Goal: Transaction & Acquisition: Purchase product/service

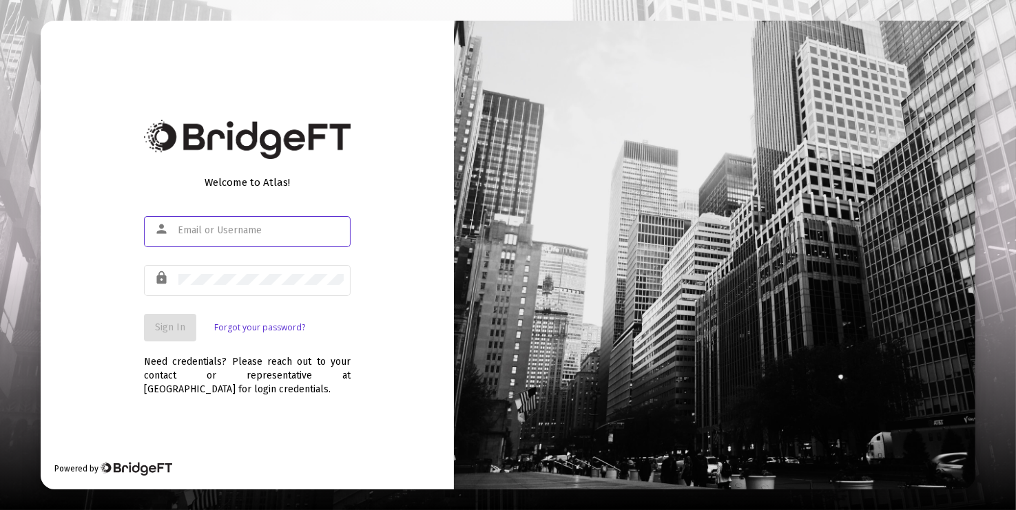
click at [0, 510] on com-1password-button at bounding box center [0, 510] width 0 height 0
type input "[PERSON_NAME][EMAIL_ADDRESS][DOMAIN_NAME]"
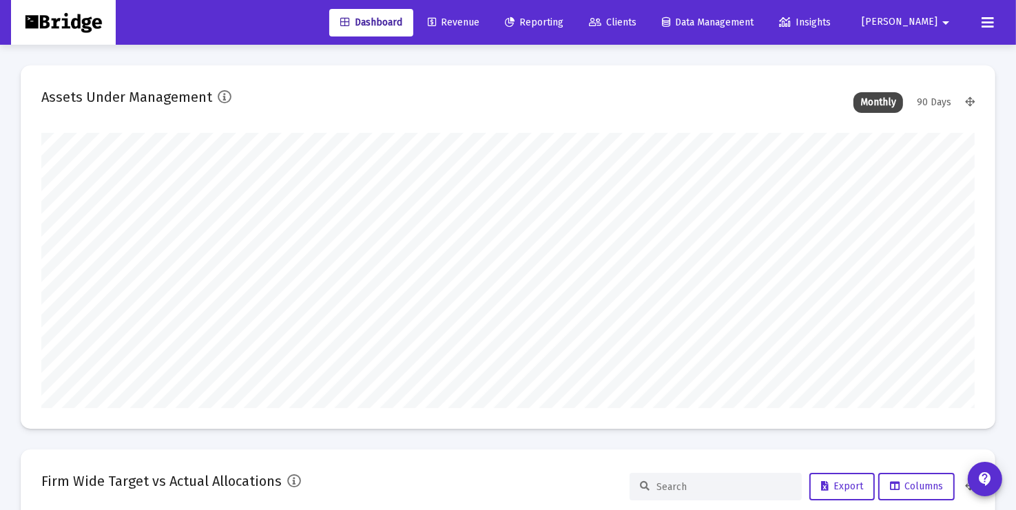
type input "[DATE]"
click at [564, 22] on span "Reporting" at bounding box center [534, 23] width 59 height 12
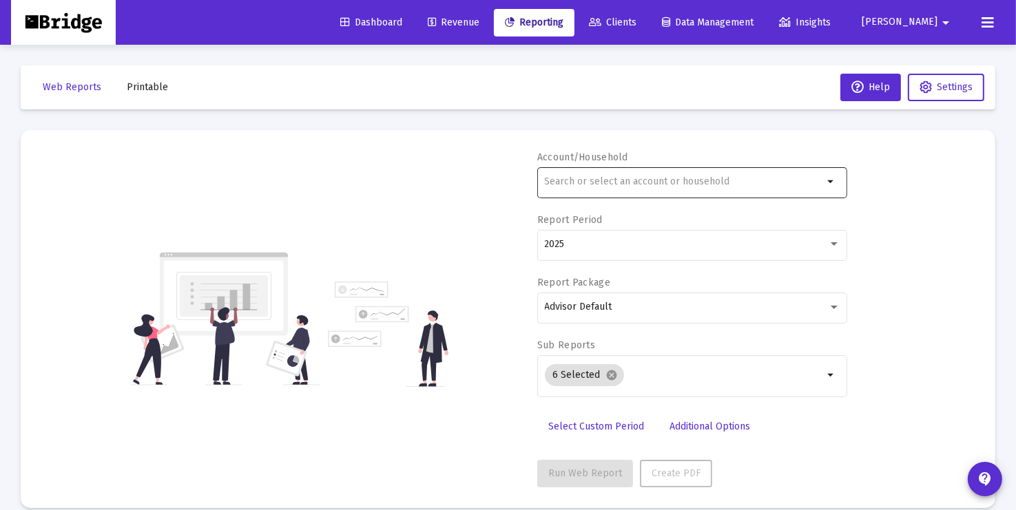
click at [724, 185] on input "text" at bounding box center [684, 181] width 279 height 11
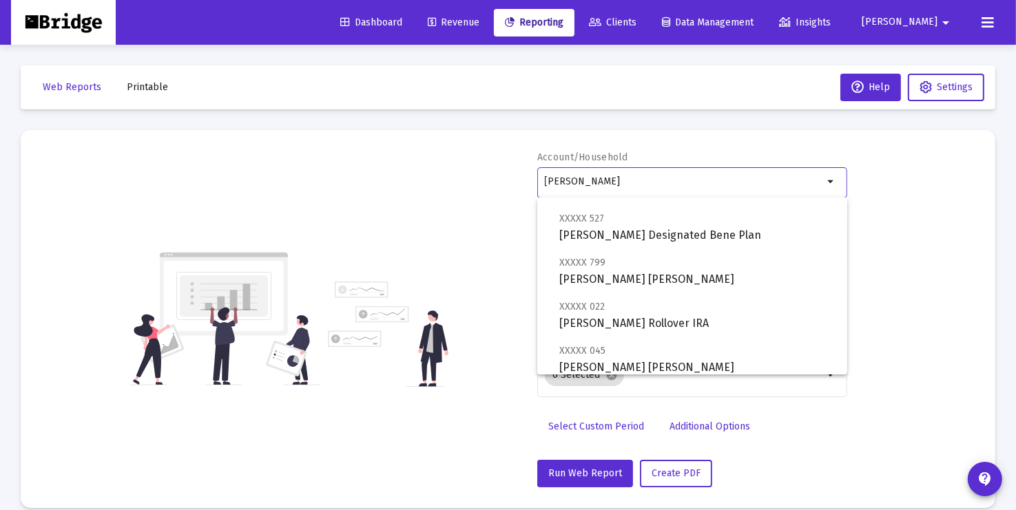
scroll to position [155, 0]
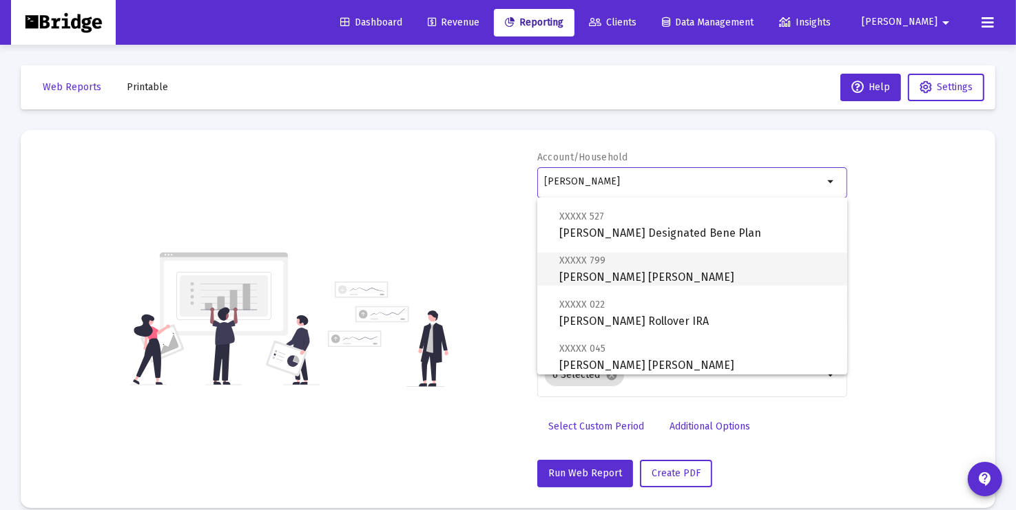
click at [705, 270] on span "XXXXX 799 [PERSON_NAME] [PERSON_NAME]" at bounding box center [697, 269] width 277 height 34
type input "[PERSON_NAME] [PERSON_NAME]"
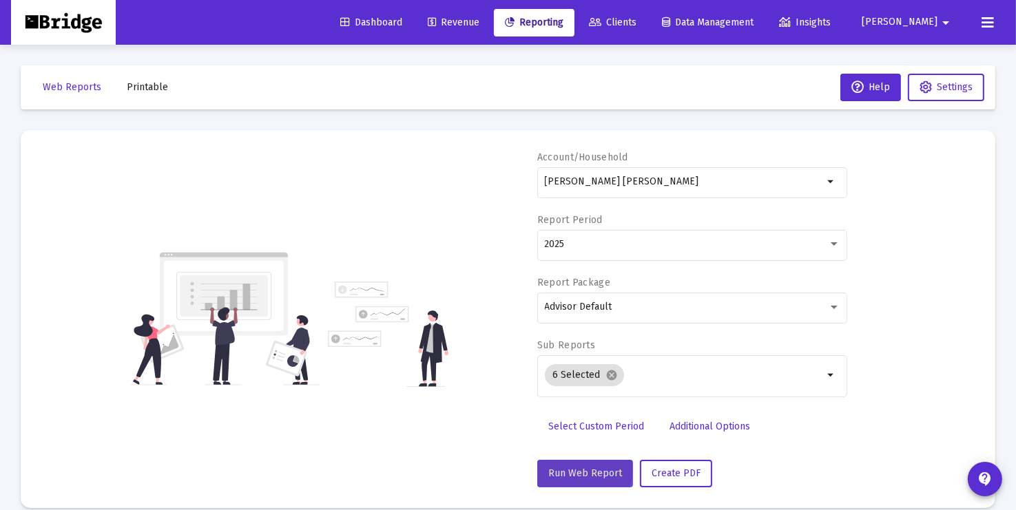
click at [583, 469] on span "Run Web Report" at bounding box center [585, 474] width 74 height 12
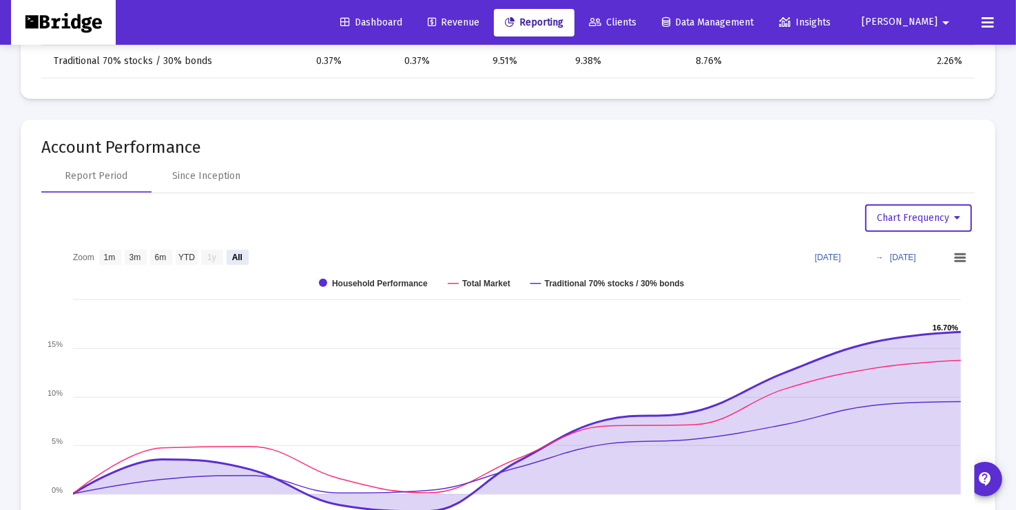
scroll to position [828, 0]
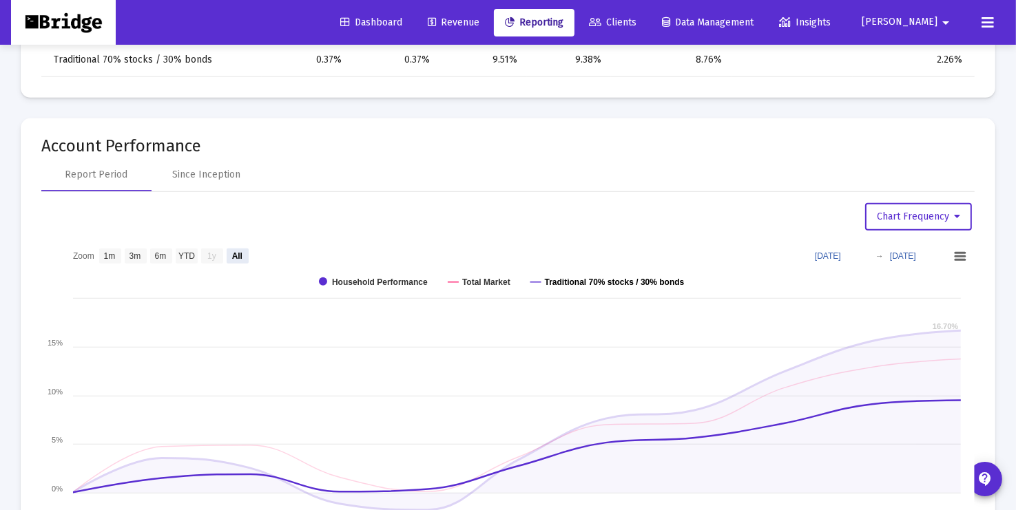
click at [593, 278] on text "Traditional 70% stocks / 30% bonds" at bounding box center [615, 283] width 140 height 10
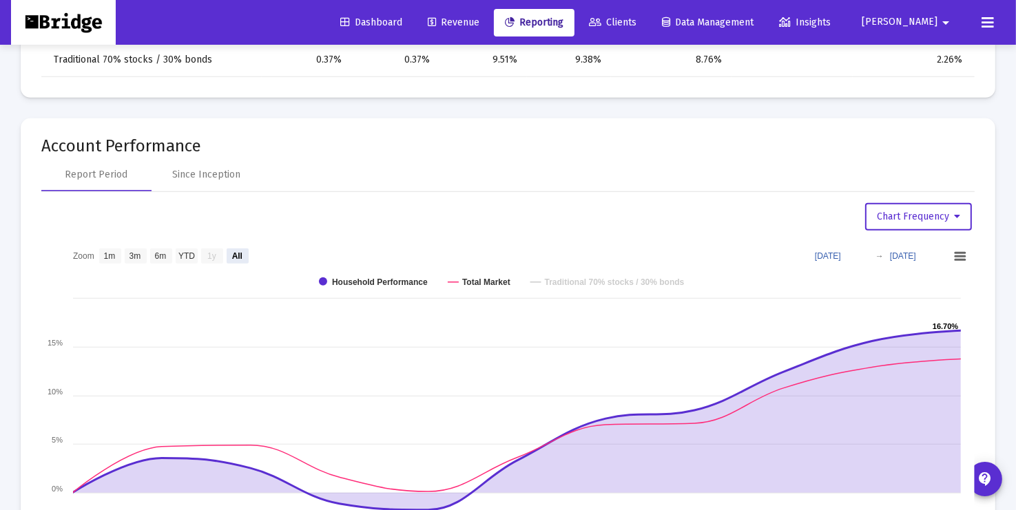
click at [593, 278] on text "Traditional 70% stocks / 30% bonds" at bounding box center [615, 283] width 140 height 10
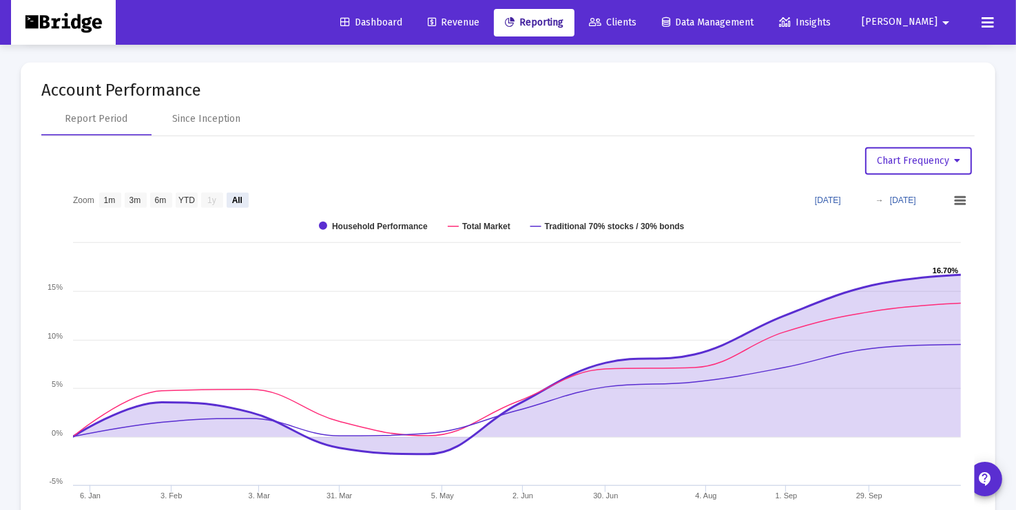
scroll to position [920, 0]
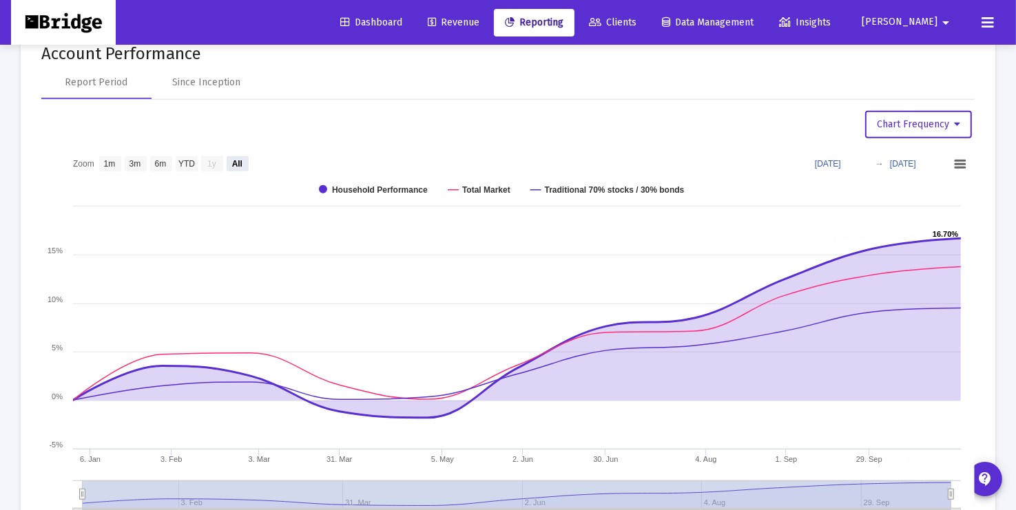
click at [977, 208] on mat-card "Account Performance Report Period Since Inception Chart Frequency Zoom View 1 m…" at bounding box center [508, 293] width 975 height 534
click at [190, 161] on text "YTD" at bounding box center [186, 164] width 17 height 10
select select "View year to date"
type input "[DATE]"
click at [216, 80] on div "Since Inception" at bounding box center [207, 83] width 68 height 14
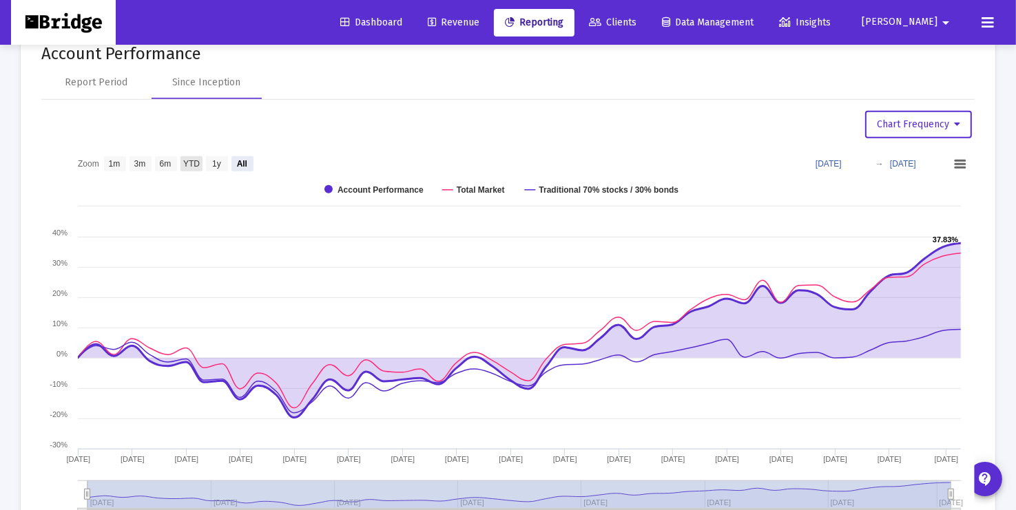
click at [193, 161] on text "YTD" at bounding box center [191, 164] width 17 height 10
select select "View year to date"
type input "[DATE]"
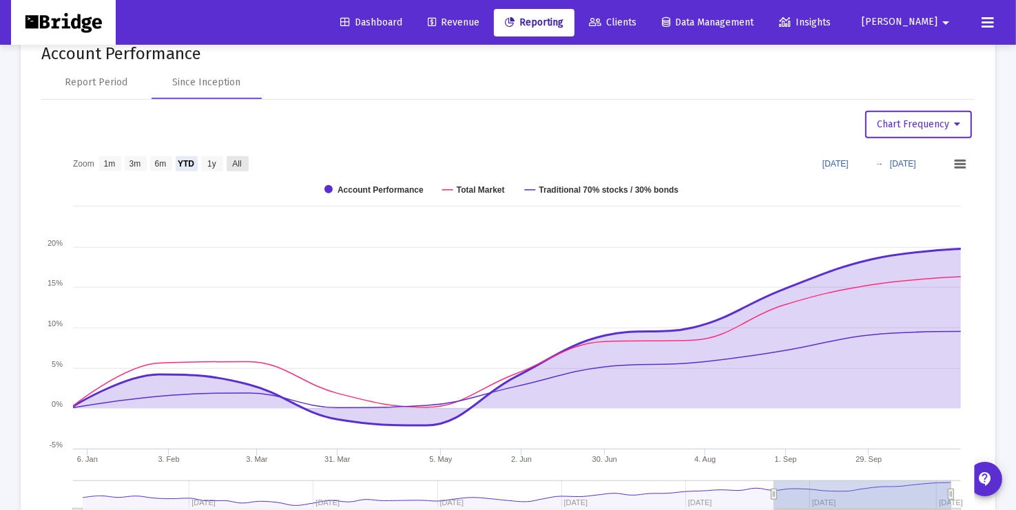
click at [237, 159] on text "All" at bounding box center [236, 164] width 9 height 10
select select "View all"
type input "[DATE]"
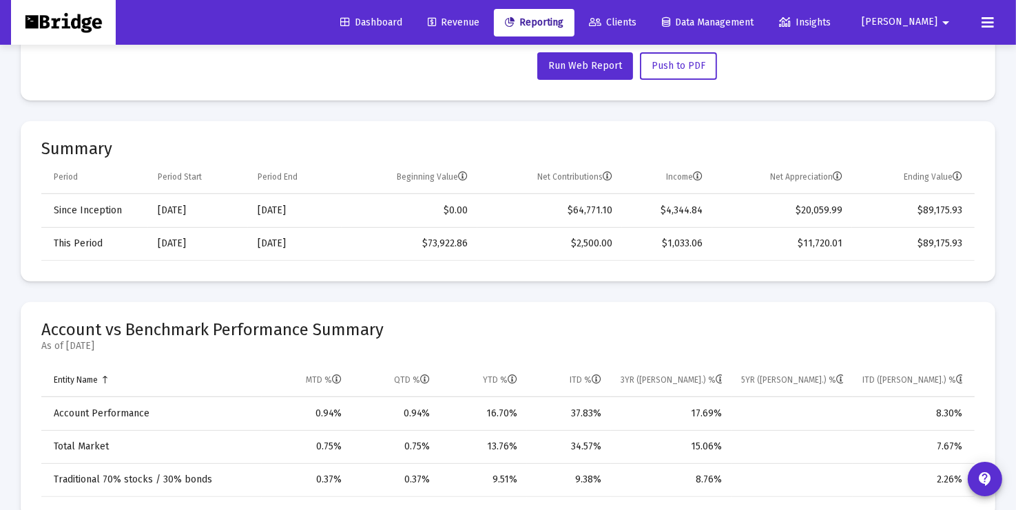
scroll to position [0, 0]
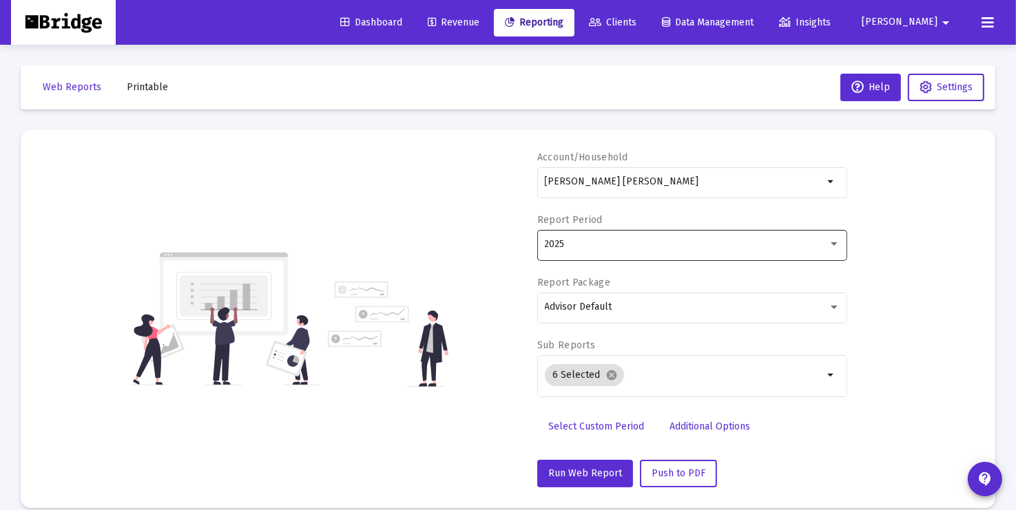
click at [583, 241] on div "2025" at bounding box center [686, 244] width 283 height 11
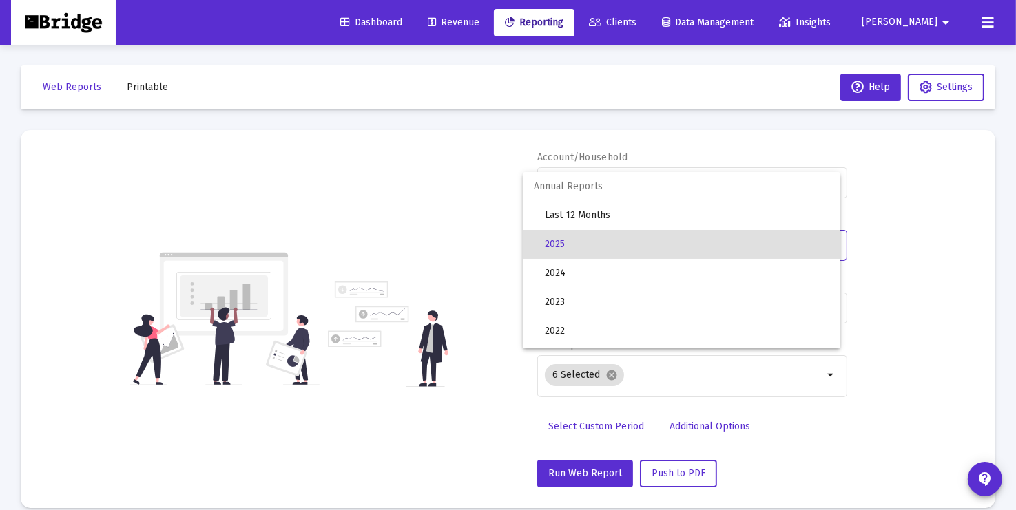
click at [936, 216] on div at bounding box center [508, 255] width 1016 height 510
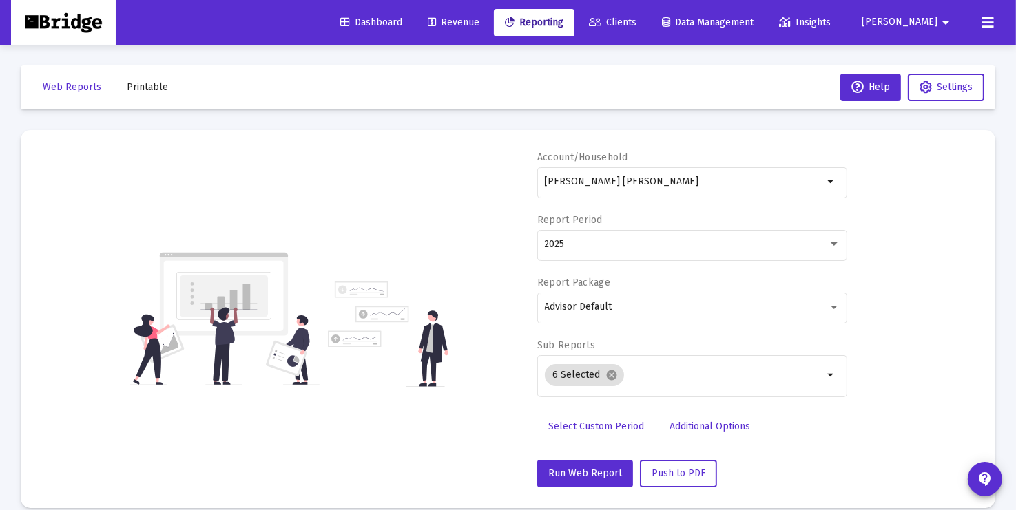
click at [942, 22] on mat-icon "arrow_drop_down" at bounding box center [946, 23] width 17 height 28
click at [930, 58] on span "Settings" at bounding box center [939, 58] width 41 height 33
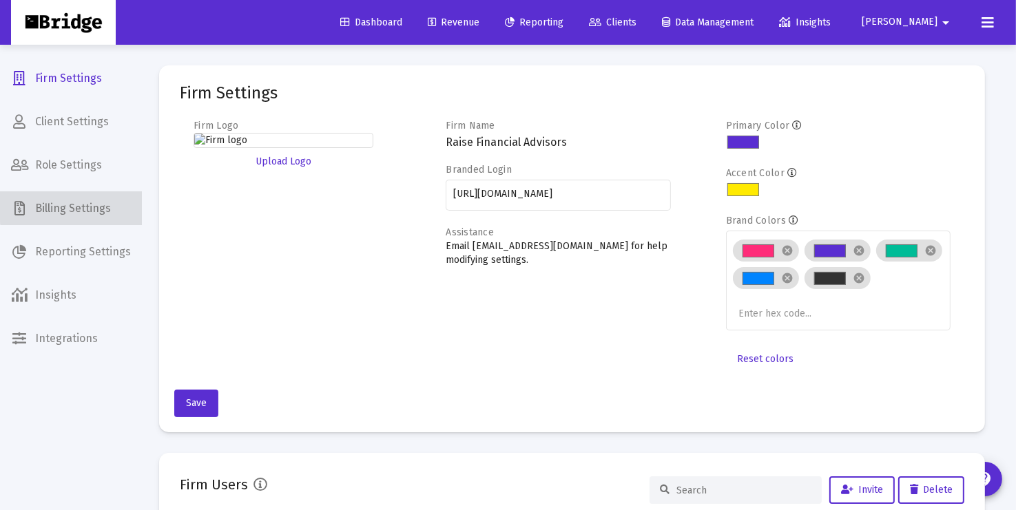
click at [87, 205] on span "Billing Settings" at bounding box center [71, 208] width 142 height 33
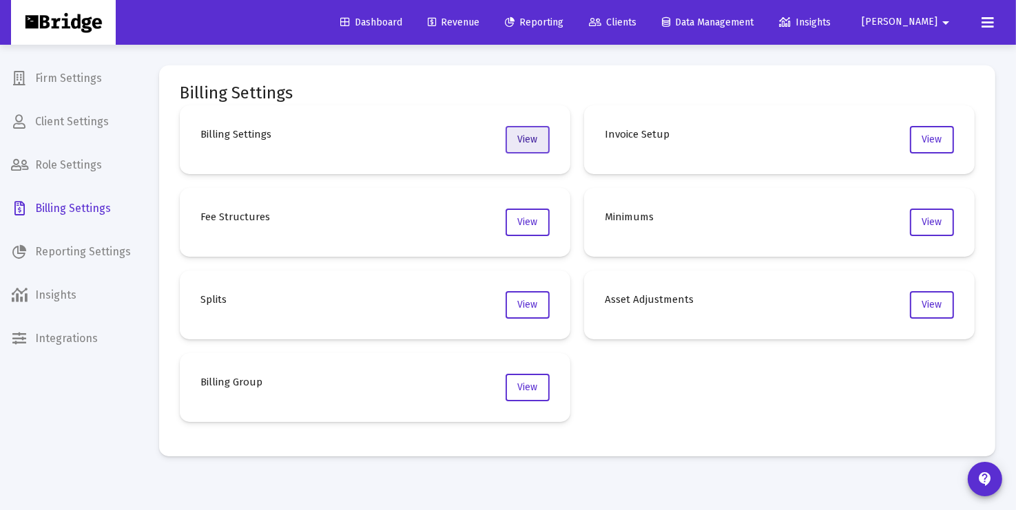
click at [530, 140] on span "View" at bounding box center [528, 140] width 20 height 12
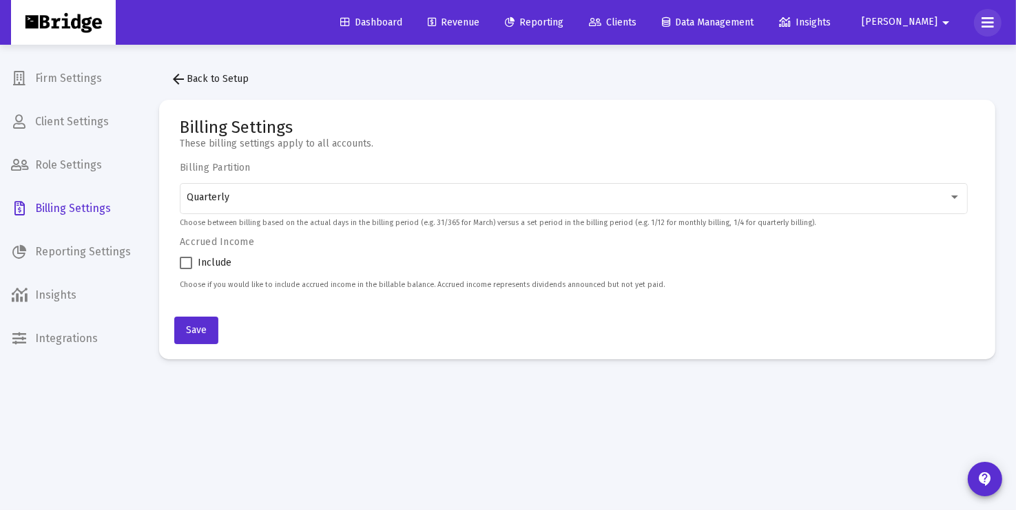
click at [992, 22] on icon at bounding box center [988, 22] width 12 height 17
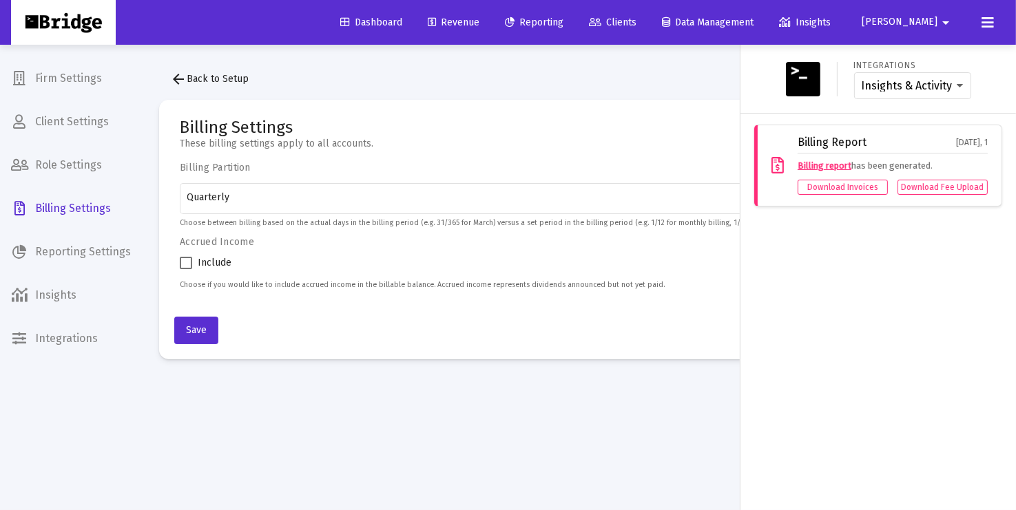
click at [943, 21] on mat-icon "arrow_drop_down" at bounding box center [946, 23] width 17 height 28
click at [62, 83] on div at bounding box center [508, 255] width 1016 height 510
click at [53, 74] on div at bounding box center [508, 255] width 1016 height 510
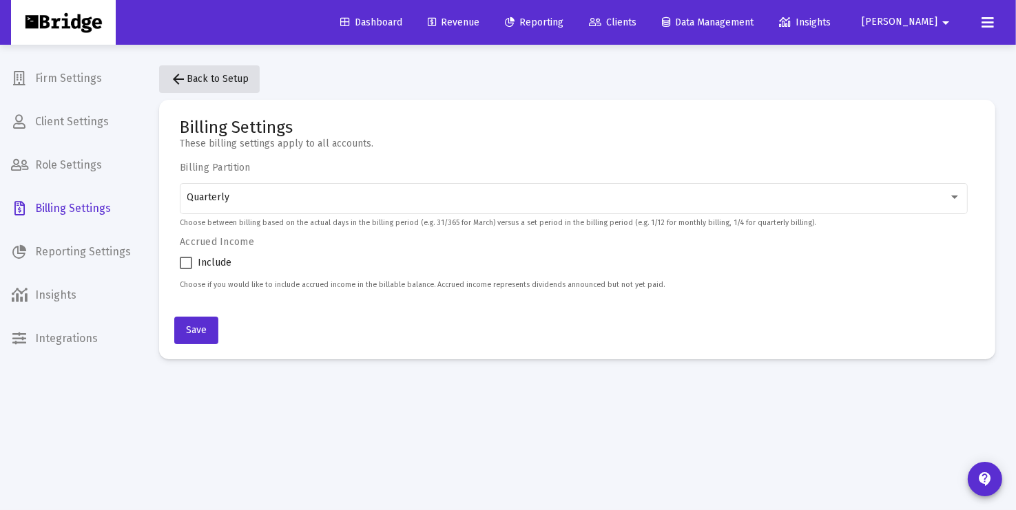
click at [178, 81] on mat-icon "arrow_back" at bounding box center [178, 79] width 17 height 17
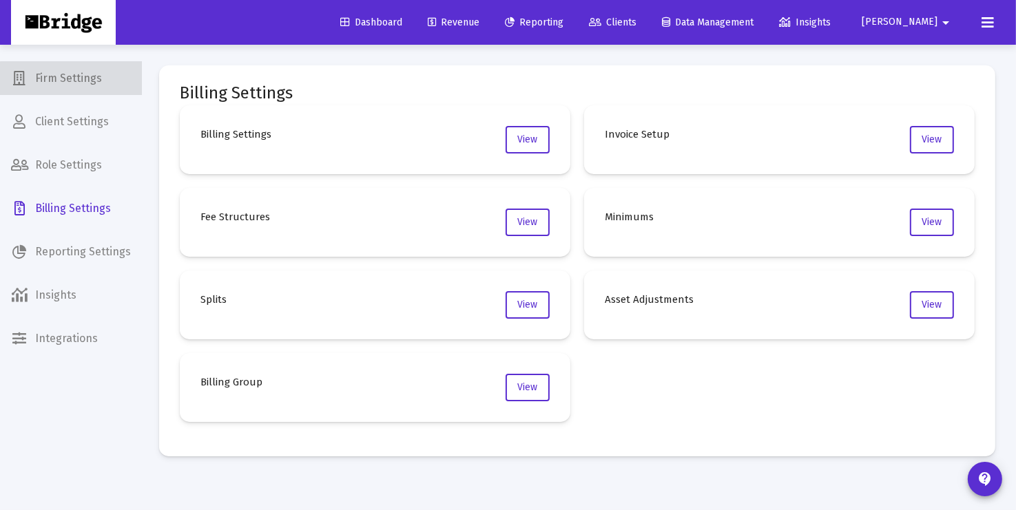
click at [72, 79] on span "Firm Settings" at bounding box center [71, 78] width 142 height 33
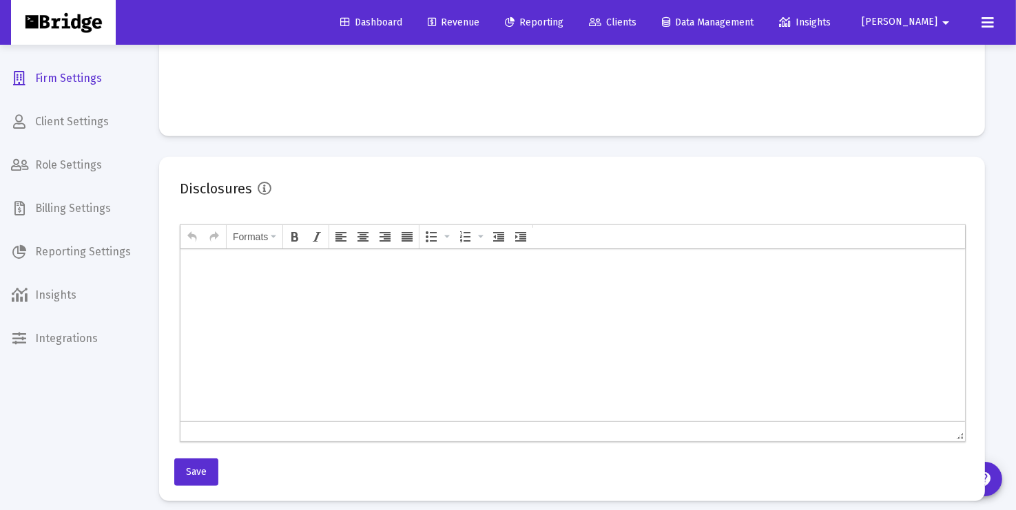
scroll to position [761, 0]
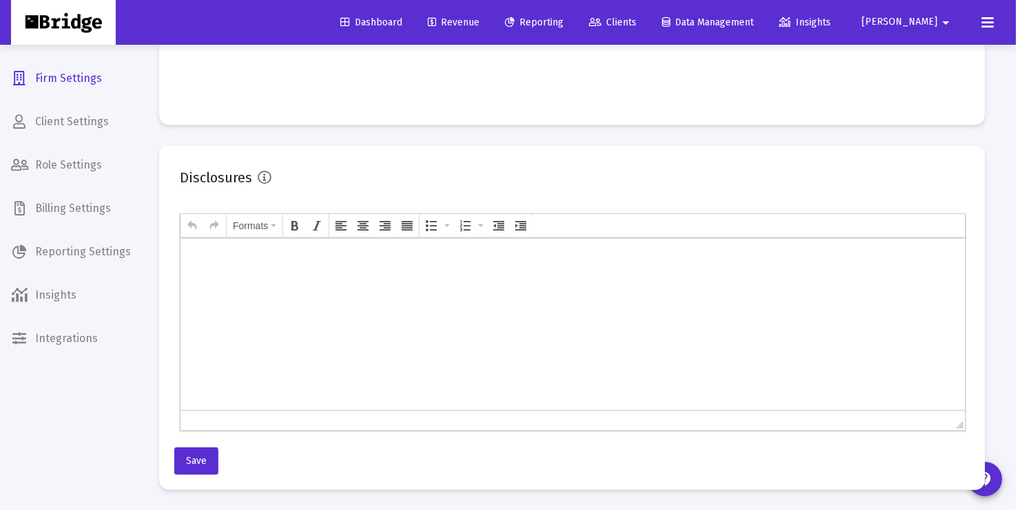
click at [948, 21] on mat-icon "arrow_drop_down" at bounding box center [946, 23] width 17 height 28
click at [987, 23] on div at bounding box center [508, 255] width 1016 height 510
click at [984, 22] on icon at bounding box center [988, 22] width 12 height 17
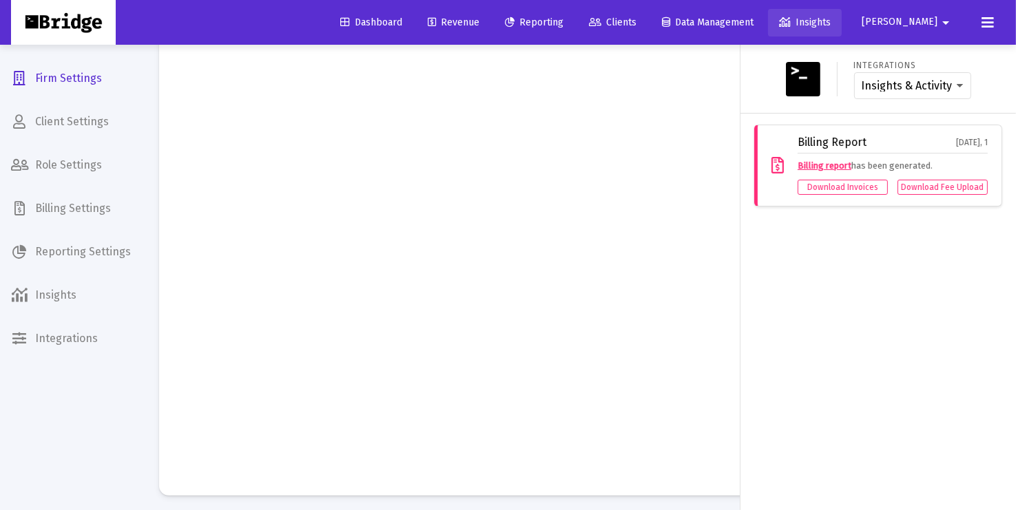
click at [831, 21] on span "Insights" at bounding box center [805, 23] width 52 height 12
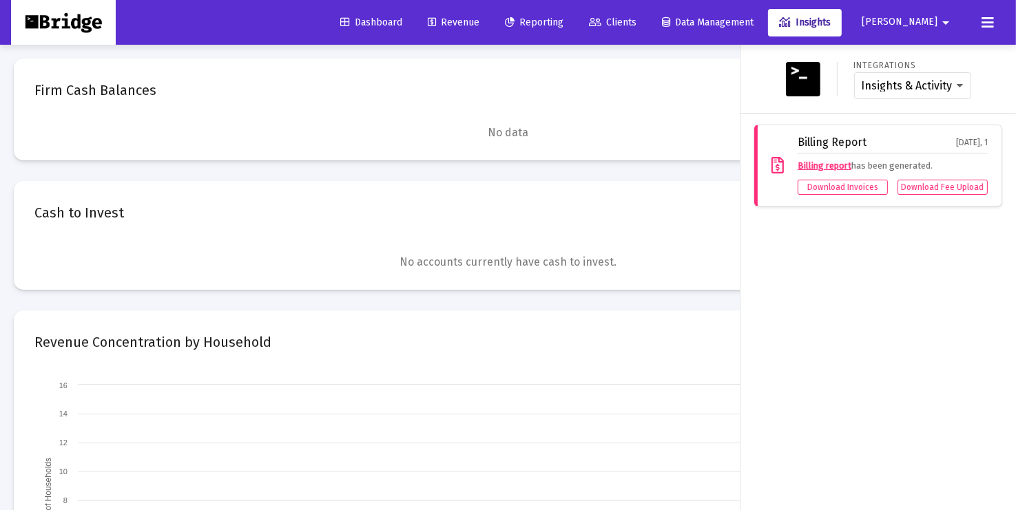
click at [791, 253] on div "Integrations Insights & Activity Wealthbox Billing Report [DATE], 1 Billing rep…" at bounding box center [879, 278] width 276 height 466
click at [479, 22] on span "Revenue" at bounding box center [454, 23] width 52 height 12
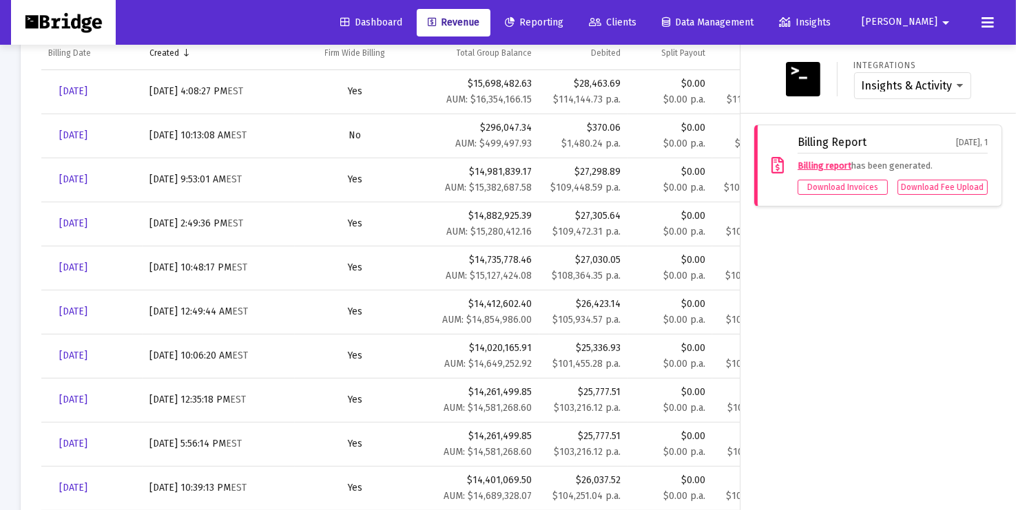
scroll to position [546, 0]
click at [998, 63] on div "Integrations Insights & Activity Wealthbox" at bounding box center [878, 79] width 265 height 46
click at [958, 85] on select "Insights & Activity Wealthbox" at bounding box center [913, 86] width 102 height 12
click at [862, 80] on select "Insights & Activity Wealthbox" at bounding box center [913, 86] width 102 height 12
click at [989, 21] on icon at bounding box center [988, 22] width 12 height 17
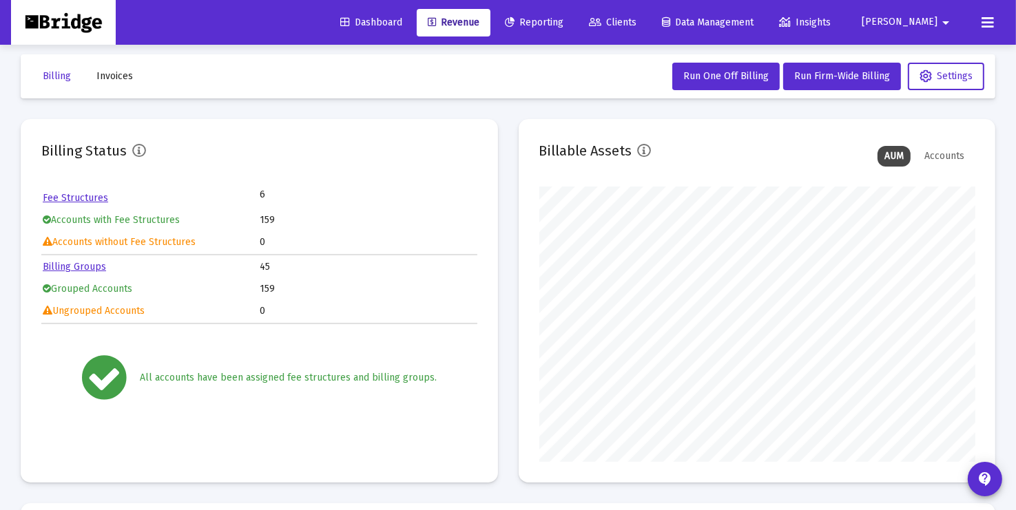
scroll to position [0, 0]
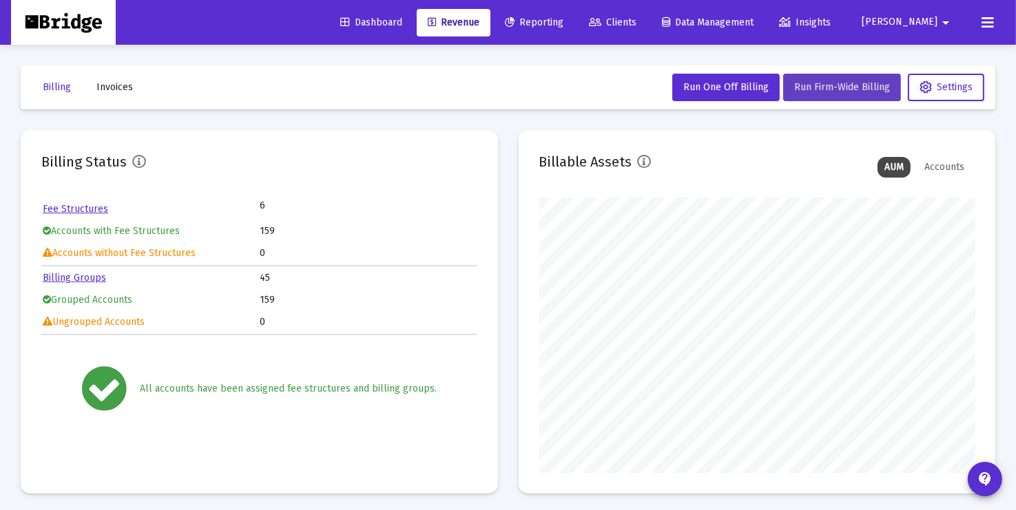
click at [834, 89] on span "Run Firm-Wide Billing" at bounding box center [842, 87] width 96 height 12
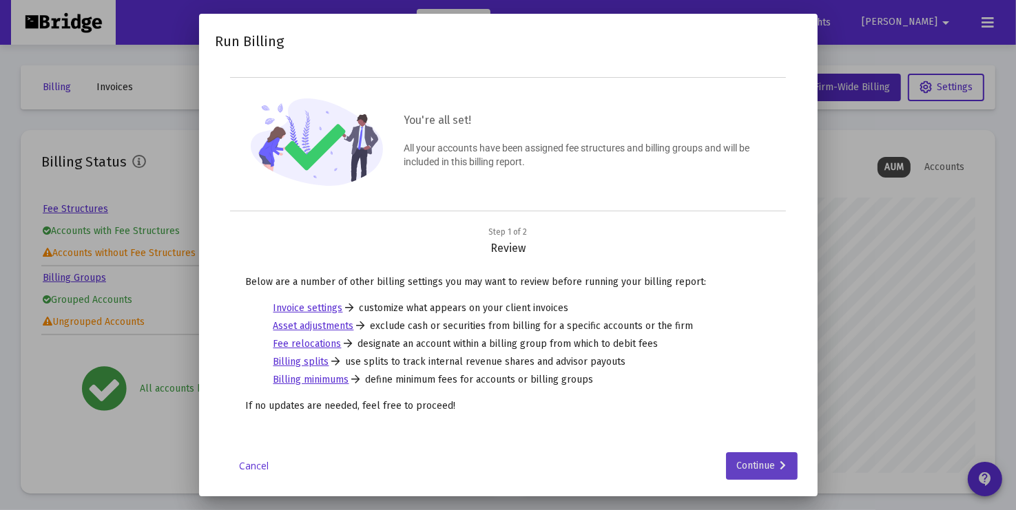
click at [758, 462] on div "Continue" at bounding box center [762, 467] width 50 height 28
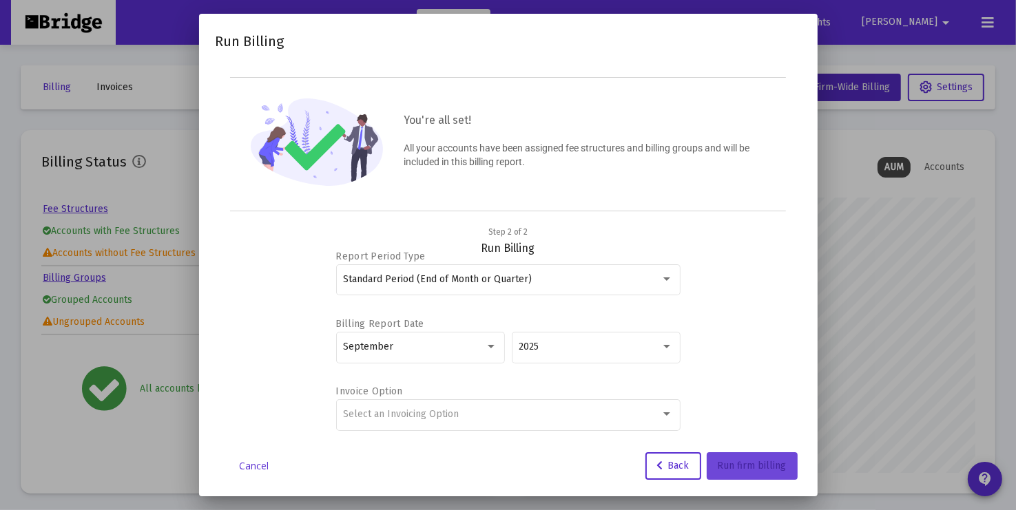
click at [767, 464] on span "Run firm billing" at bounding box center [752, 466] width 69 height 12
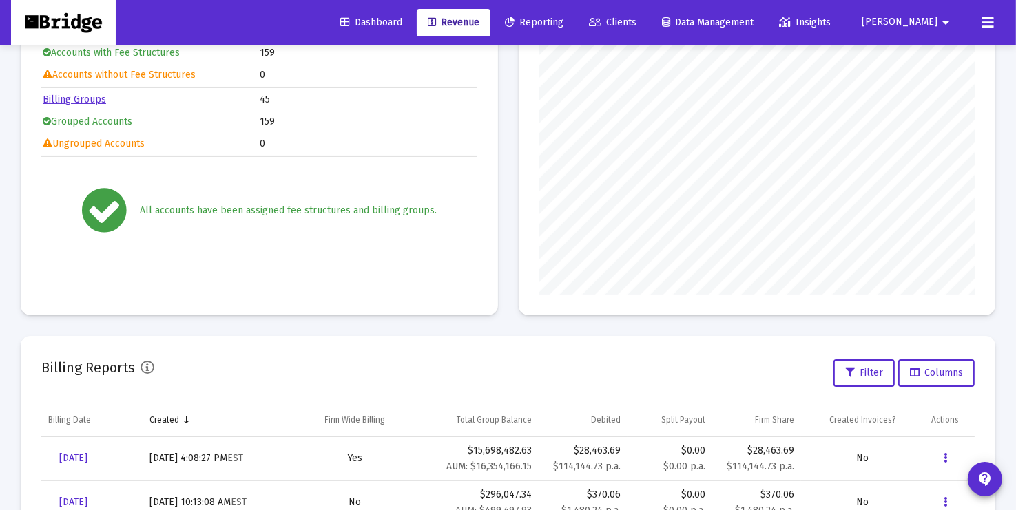
scroll to position [194, 0]
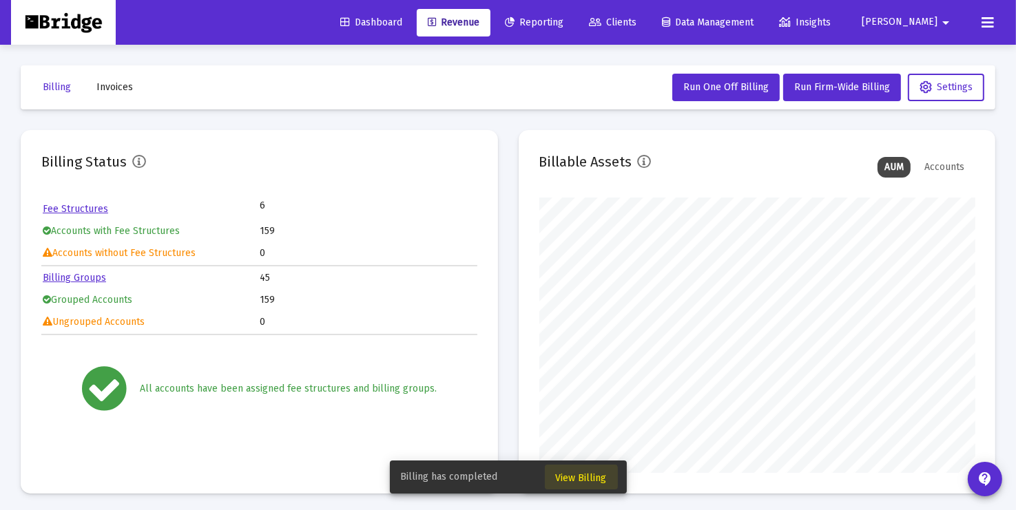
click at [576, 478] on span "View Billing" at bounding box center [581, 479] width 51 height 12
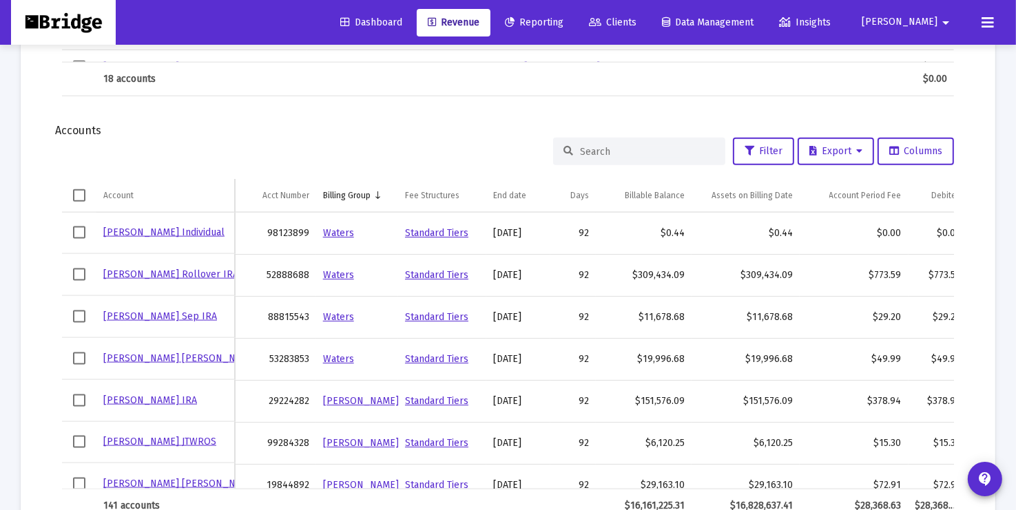
scroll to position [1768, 0]
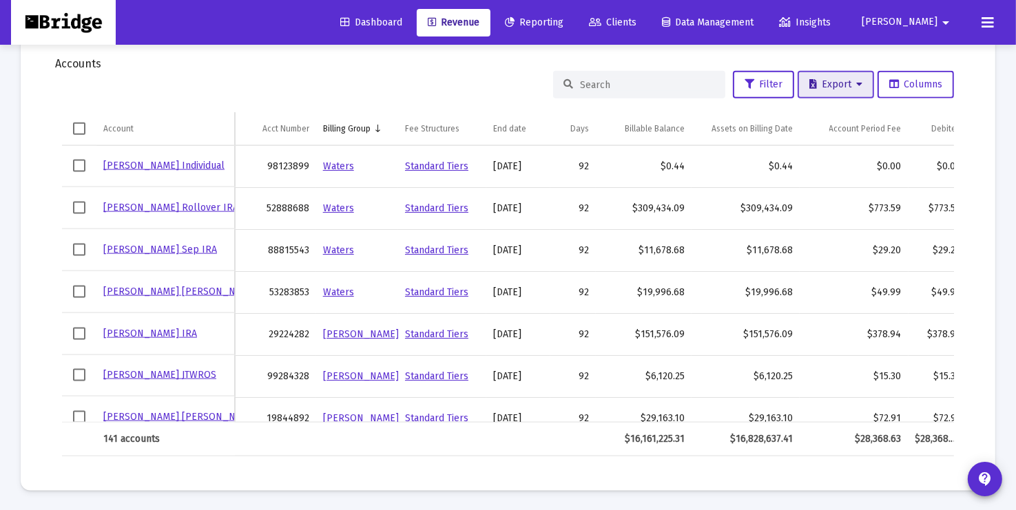
click at [856, 82] on icon at bounding box center [859, 85] width 6 height 10
click at [844, 116] on button "Export All Rows" at bounding box center [841, 119] width 94 height 33
